Goal: Check status: Check status

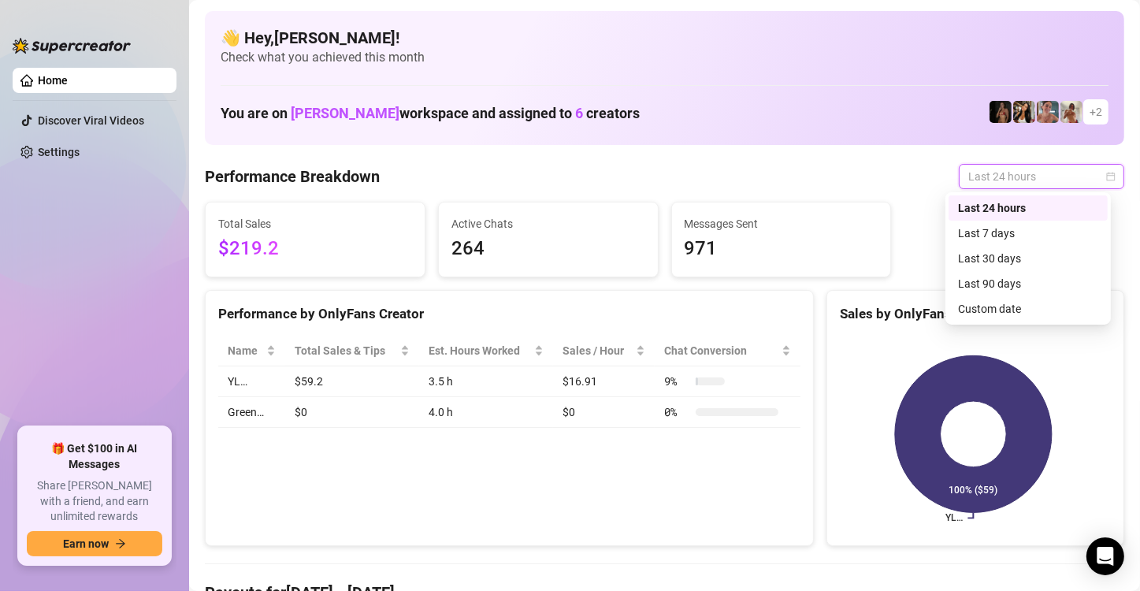
click at [1059, 207] on div "Last 24 hours" at bounding box center [1028, 207] width 140 height 17
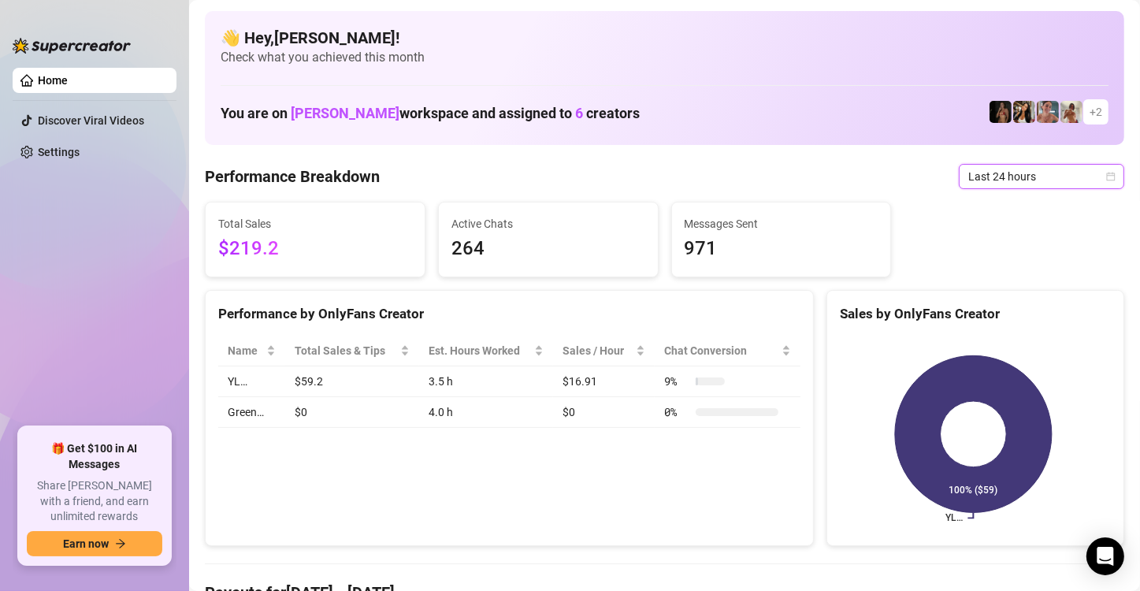
click at [1106, 172] on icon "calendar" at bounding box center [1110, 176] width 9 height 9
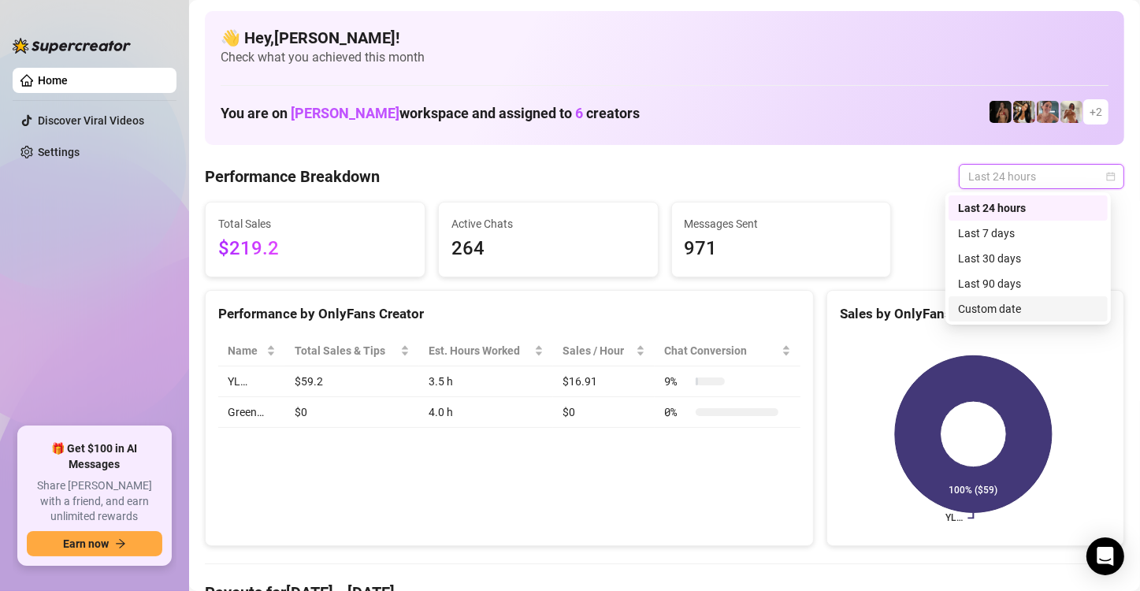
click at [1048, 305] on div "Custom date" at bounding box center [1028, 308] width 140 height 17
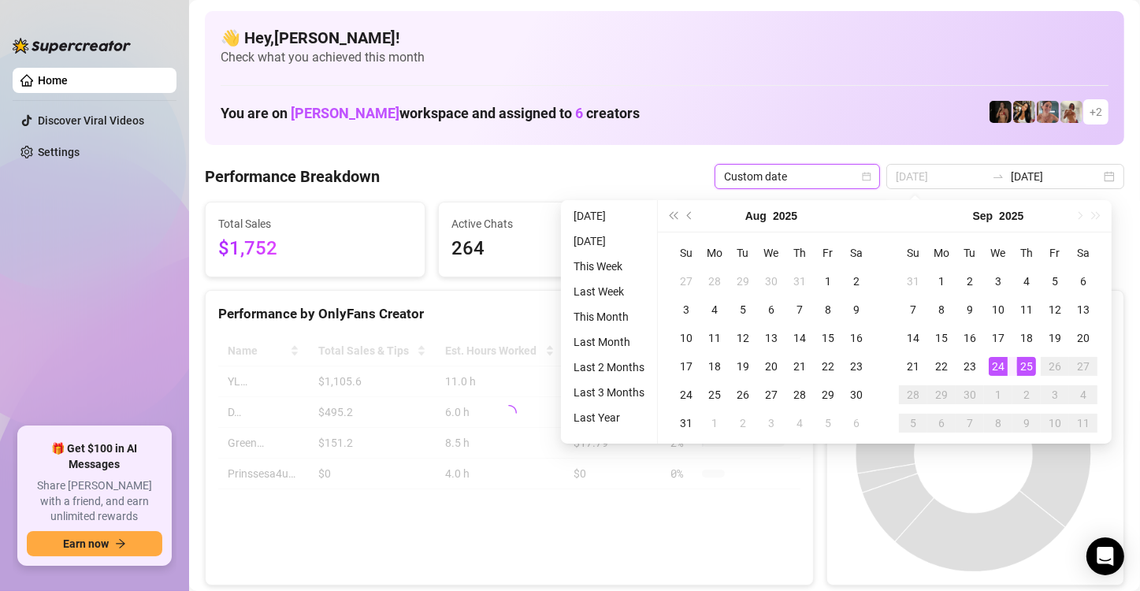
click at [1022, 373] on div "25" at bounding box center [1026, 366] width 19 height 19
type input "[DATE]"
click at [1029, 365] on div "25" at bounding box center [1026, 366] width 19 height 19
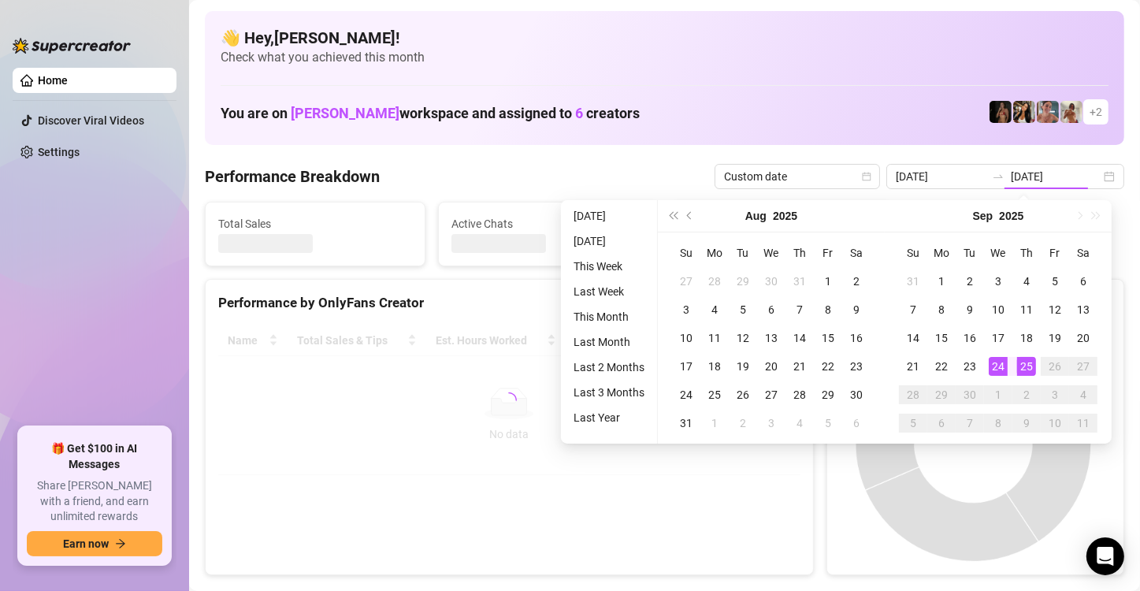
type input "[DATE]"
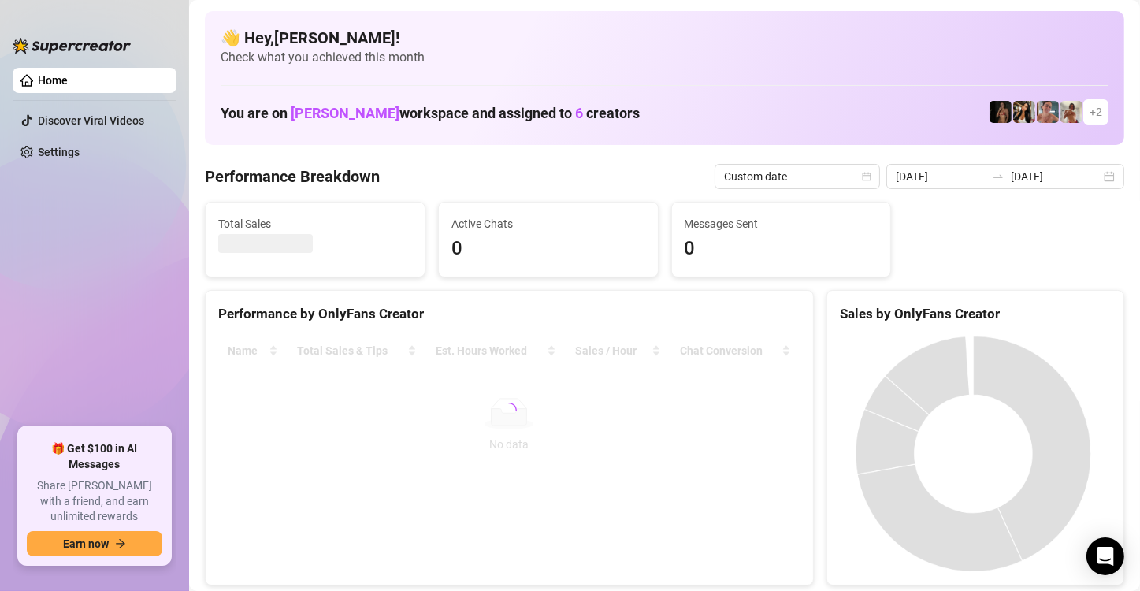
click at [1096, 176] on div "[DATE] [DATE]" at bounding box center [1005, 176] width 238 height 25
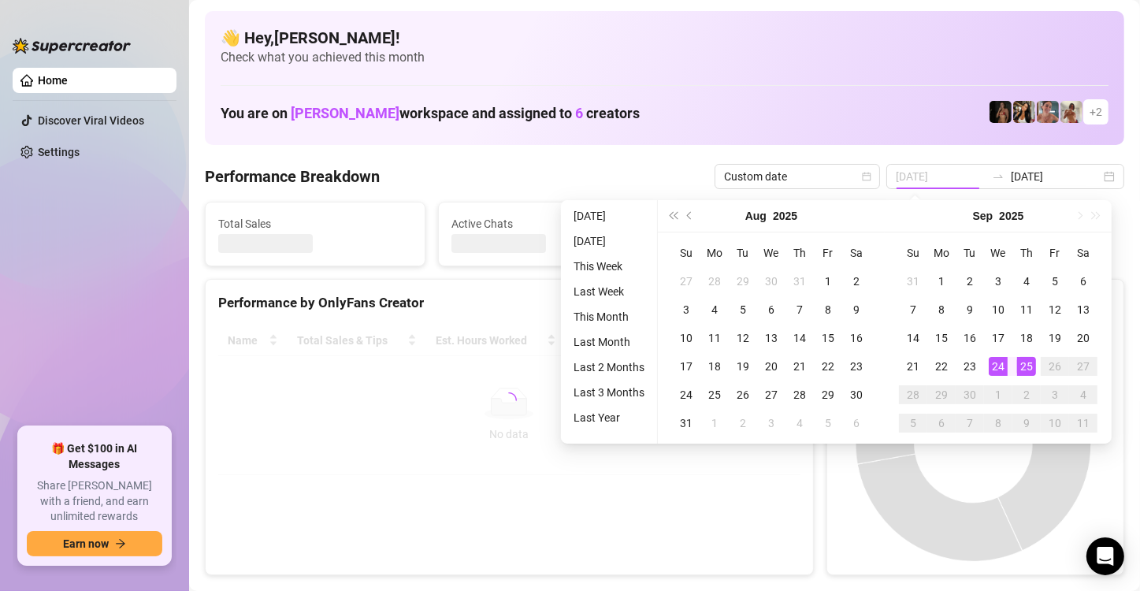
click at [1022, 365] on div "25" at bounding box center [1026, 366] width 19 height 19
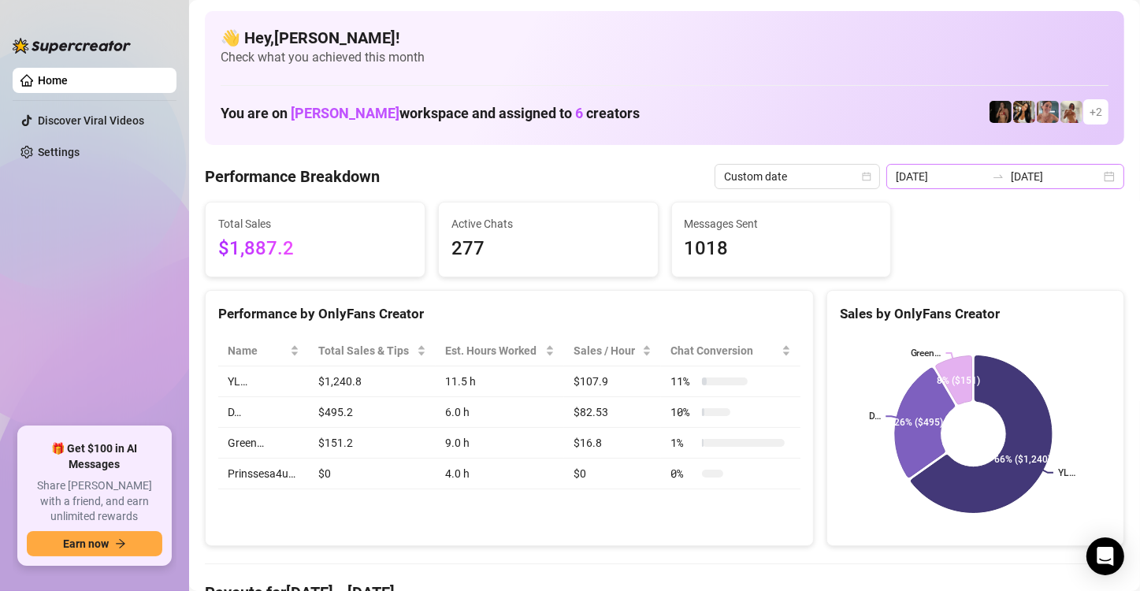
click at [1096, 180] on div "[DATE] [DATE]" at bounding box center [1005, 176] width 238 height 25
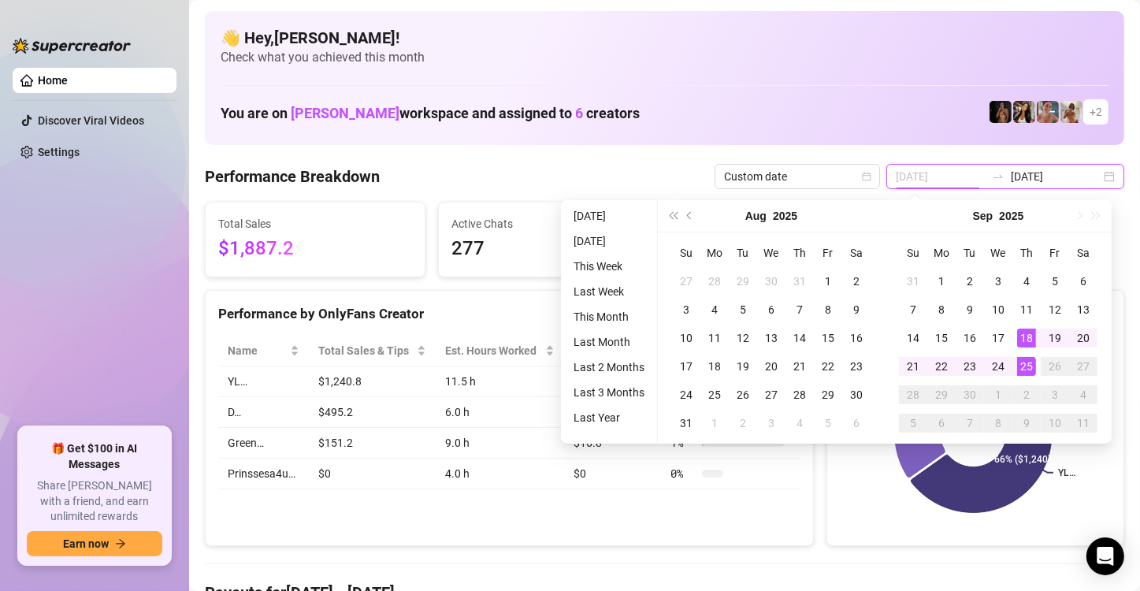
type input "[DATE]"
click at [1026, 369] on div "25" at bounding box center [1026, 366] width 19 height 19
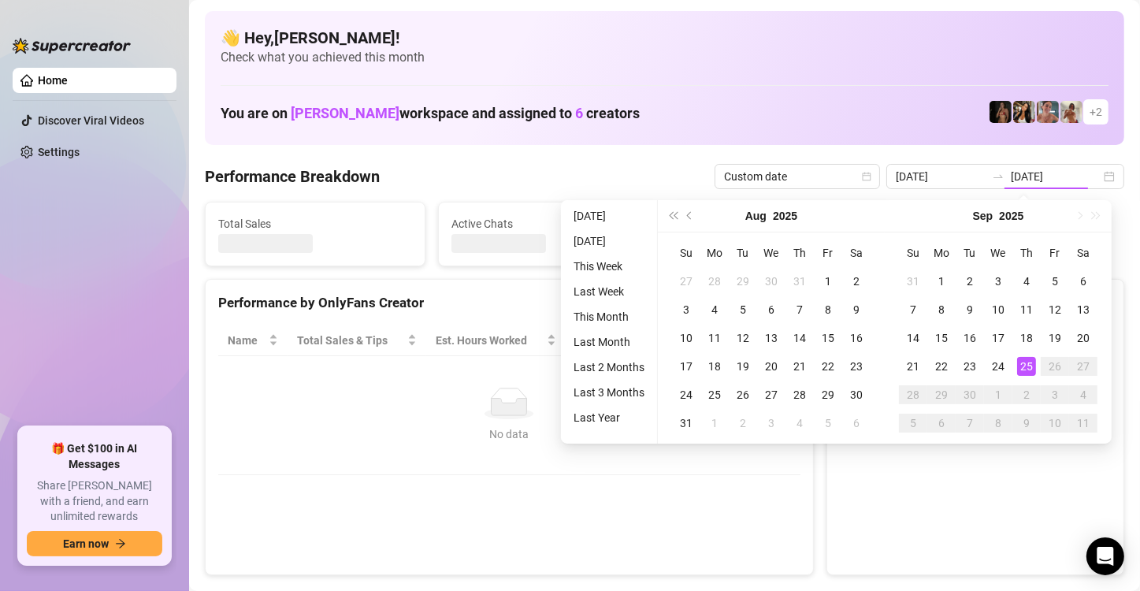
type input "[DATE]"
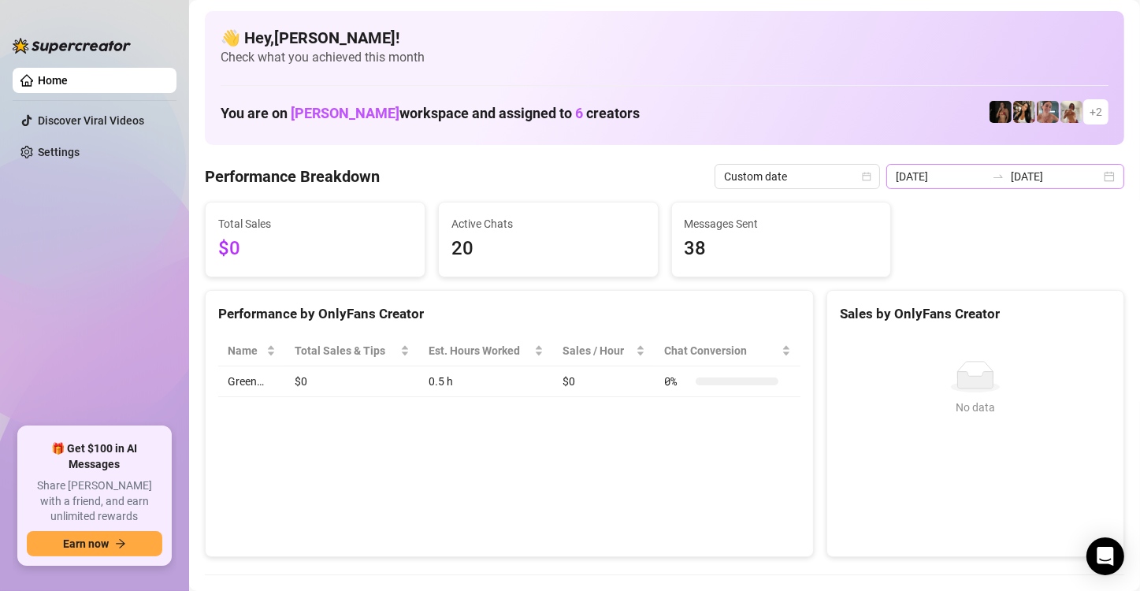
click at [1100, 176] on div "[DATE] [DATE]" at bounding box center [1005, 176] width 238 height 25
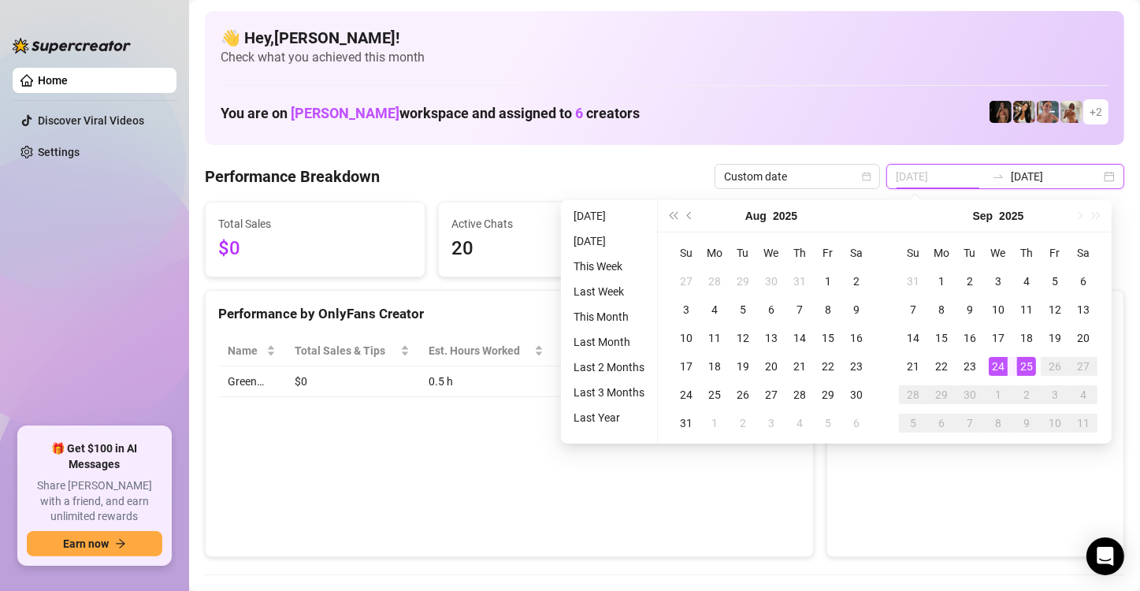
type input "[DATE]"
click at [992, 365] on div "24" at bounding box center [997, 366] width 19 height 19
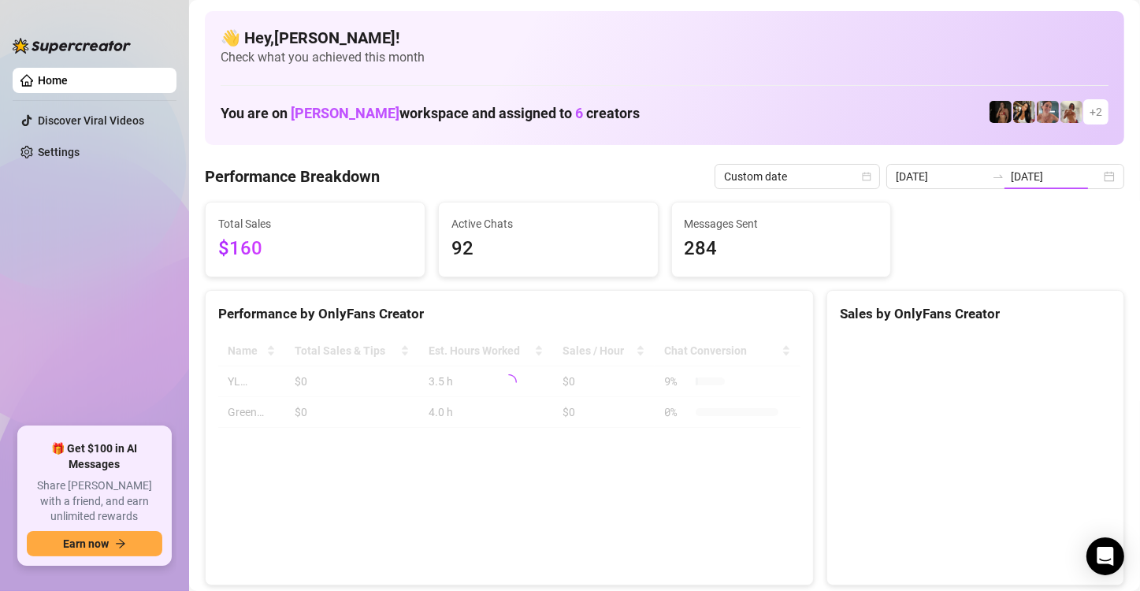
type input "[DATE]"
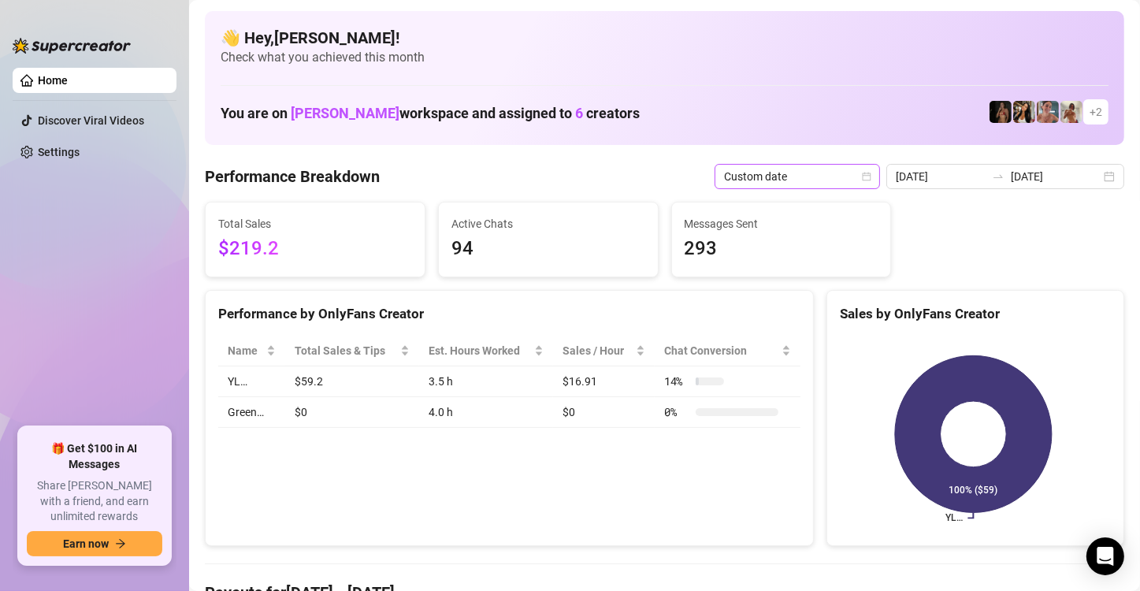
click at [865, 176] on icon "calendar" at bounding box center [866, 176] width 9 height 9
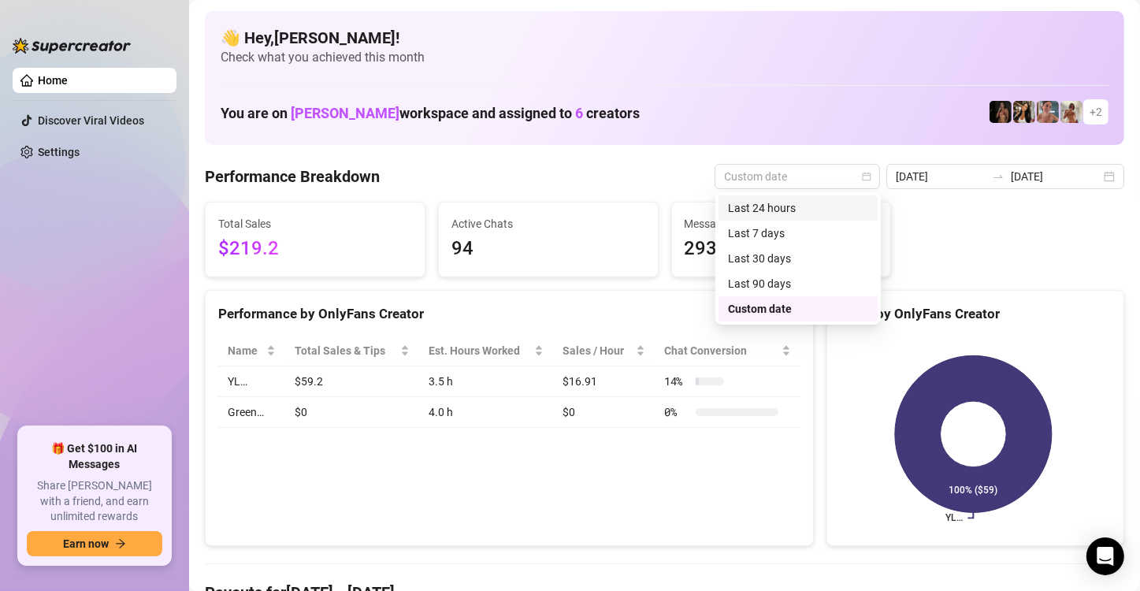
click at [819, 208] on div "Last 24 hours" at bounding box center [798, 207] width 140 height 17
